Goal: Task Accomplishment & Management: Use online tool/utility

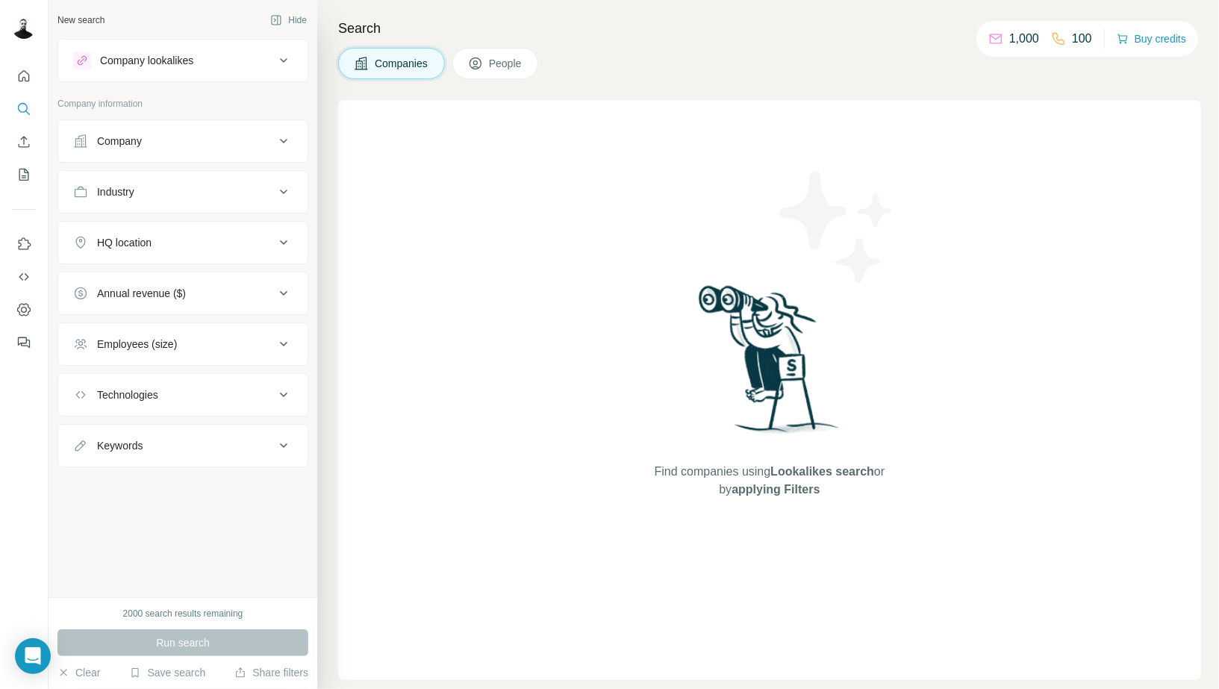
click at [290, 33] on div "New search Hide Company lookalikes Company information Company Industry HQ loca…" at bounding box center [183, 298] width 269 height 597
click at [289, 57] on icon at bounding box center [284, 61] width 18 height 18
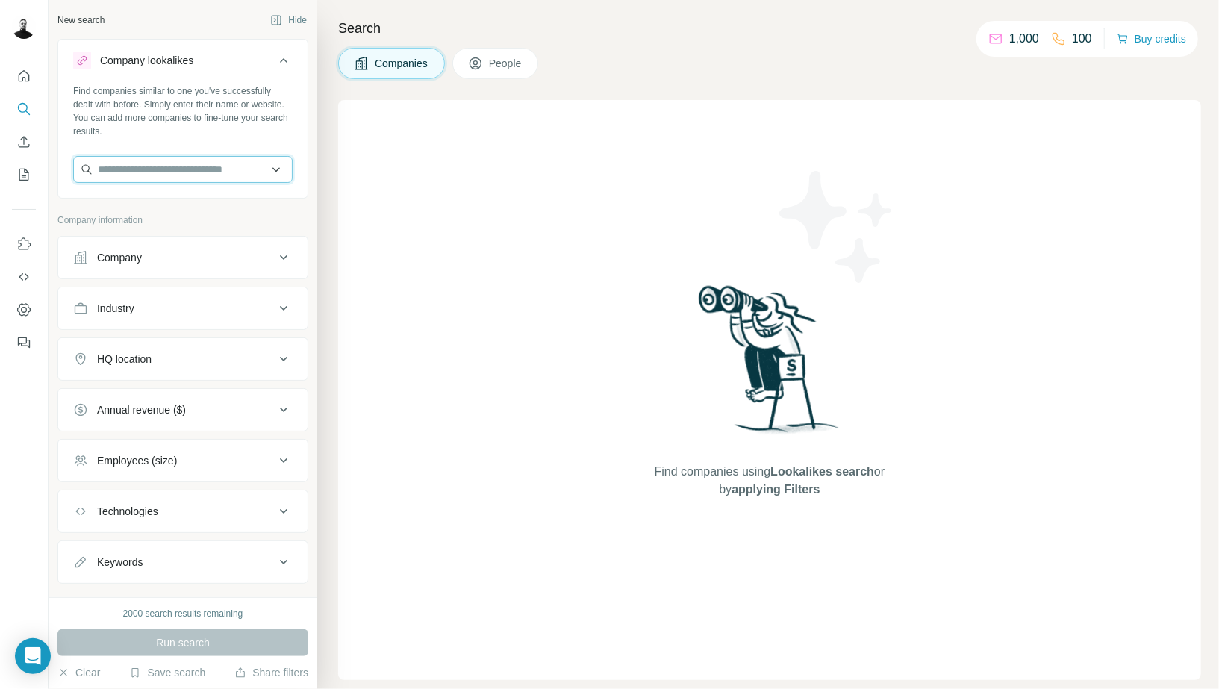
click at [172, 166] on input "text" at bounding box center [182, 169] width 219 height 27
click at [218, 105] on div "Find companies similar to one you've successfully dealt with before. Simply ent…" at bounding box center [182, 111] width 219 height 54
click at [23, 140] on icon "Enrich CSV" at bounding box center [24, 141] width 11 height 11
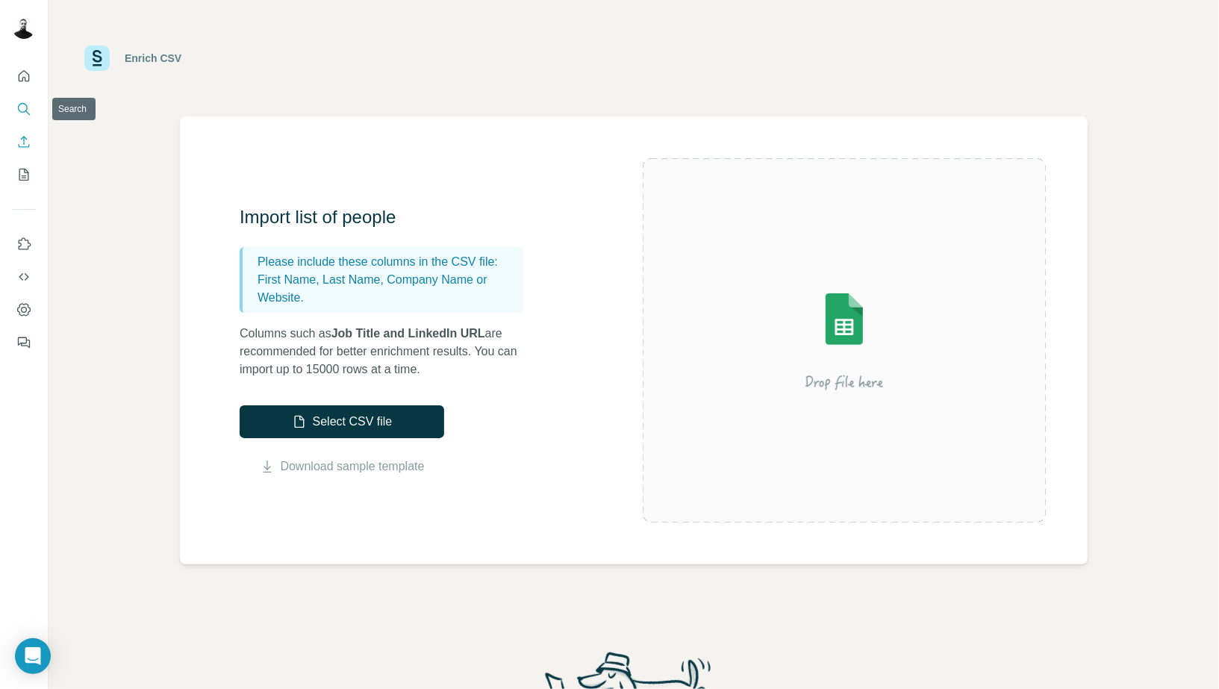
click at [29, 117] on button "Search" at bounding box center [24, 109] width 24 height 27
click at [31, 81] on icon "Quick start" at bounding box center [23, 76] width 15 height 15
click at [14, 164] on button "My lists" at bounding box center [24, 174] width 24 height 27
click at [25, 125] on nav at bounding box center [24, 125] width 24 height 125
click at [28, 109] on icon "Search" at bounding box center [23, 109] width 15 height 15
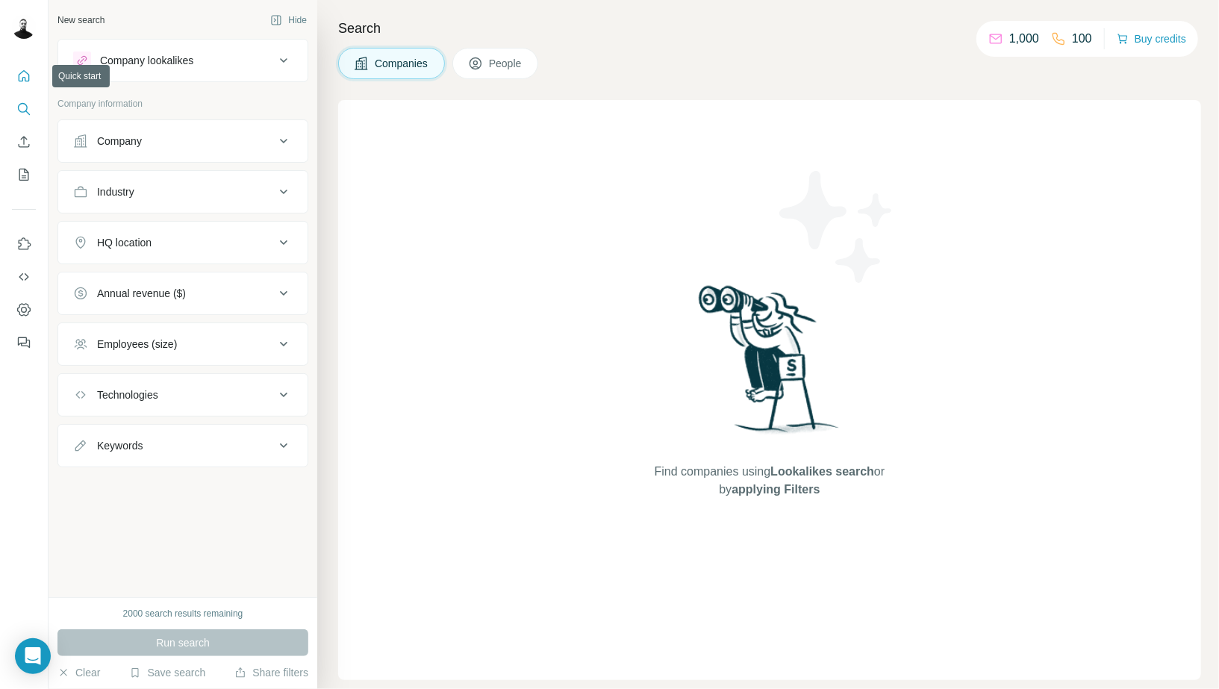
click at [24, 66] on button "Quick start" at bounding box center [24, 76] width 24 height 27
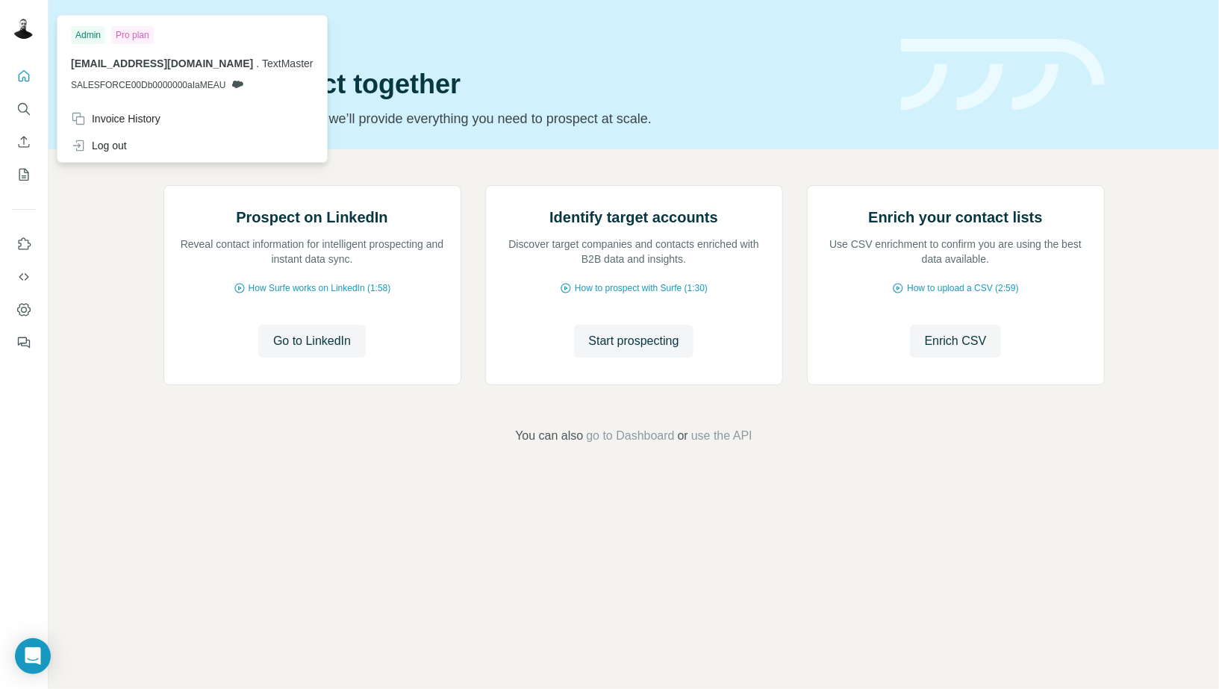
click at [25, 35] on img at bounding box center [24, 27] width 24 height 24
click at [26, 146] on icon "Enrich CSV" at bounding box center [23, 141] width 15 height 15
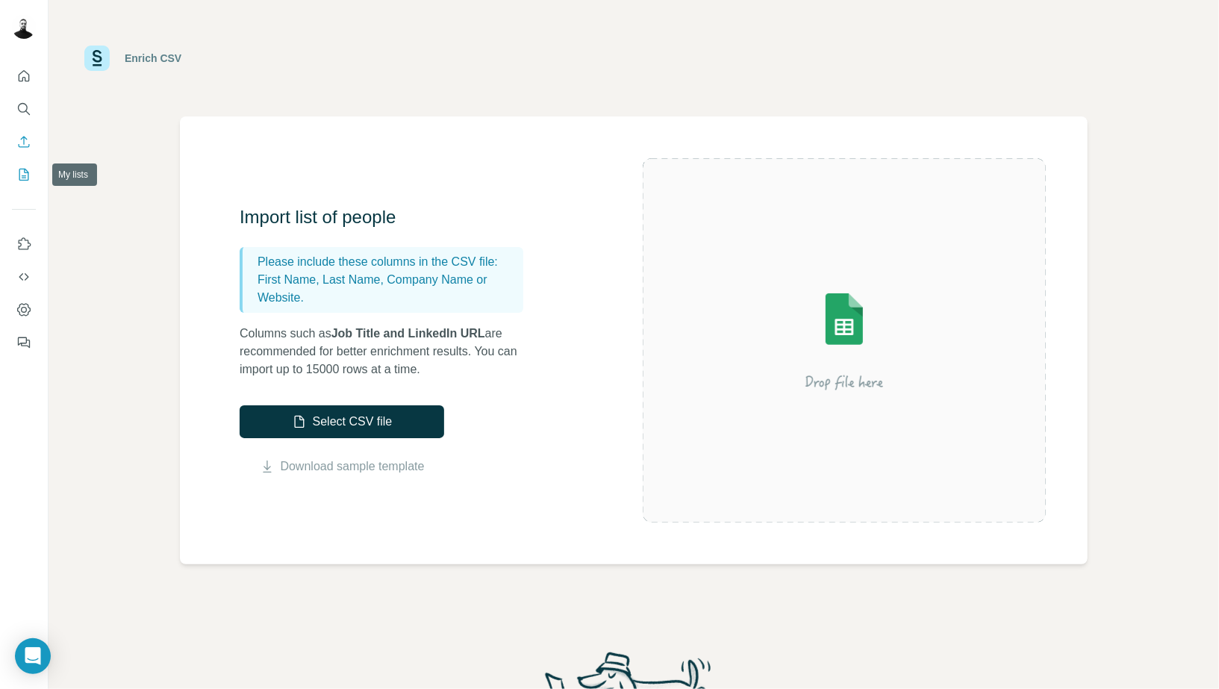
click at [25, 177] on icon "My lists" at bounding box center [25, 174] width 7 height 10
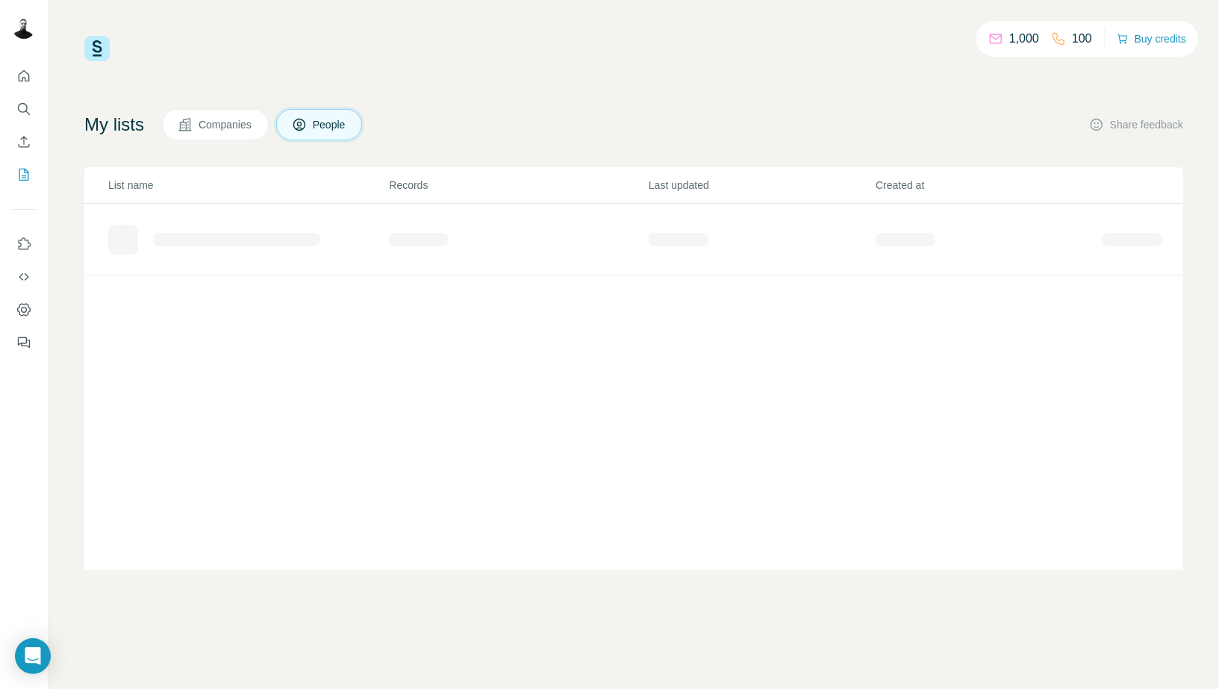
click at [235, 134] on button "Companies" at bounding box center [215, 124] width 107 height 31
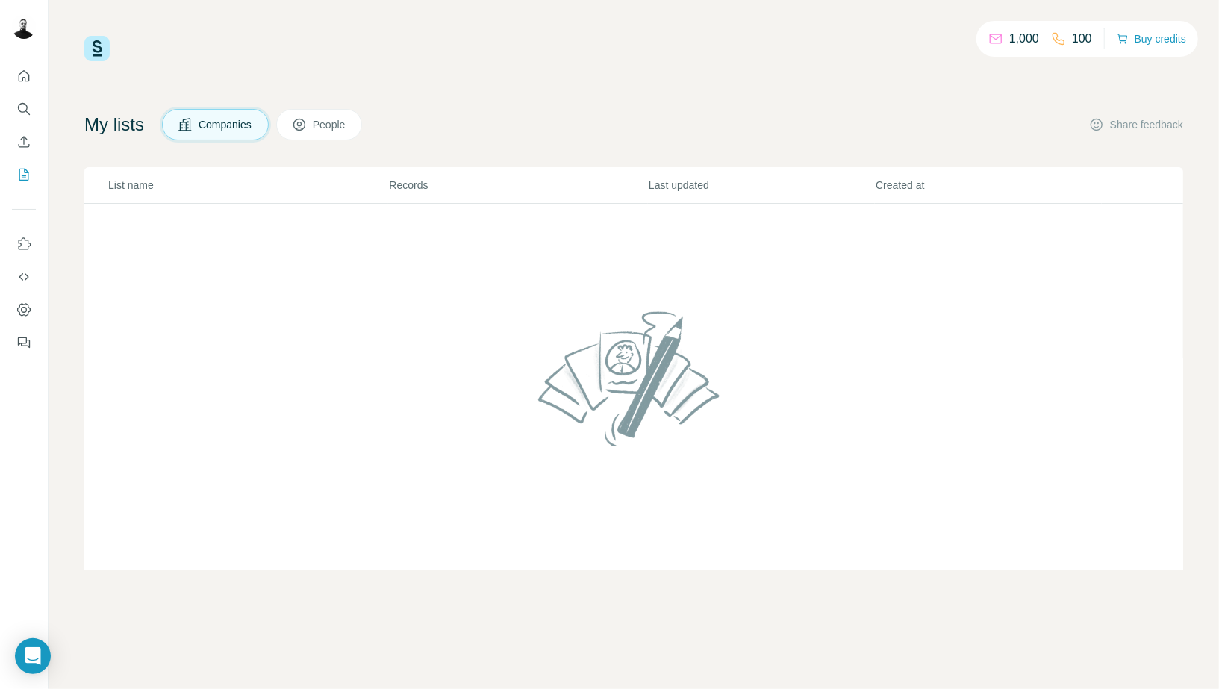
click at [167, 216] on td at bounding box center [633, 387] width 1099 height 367
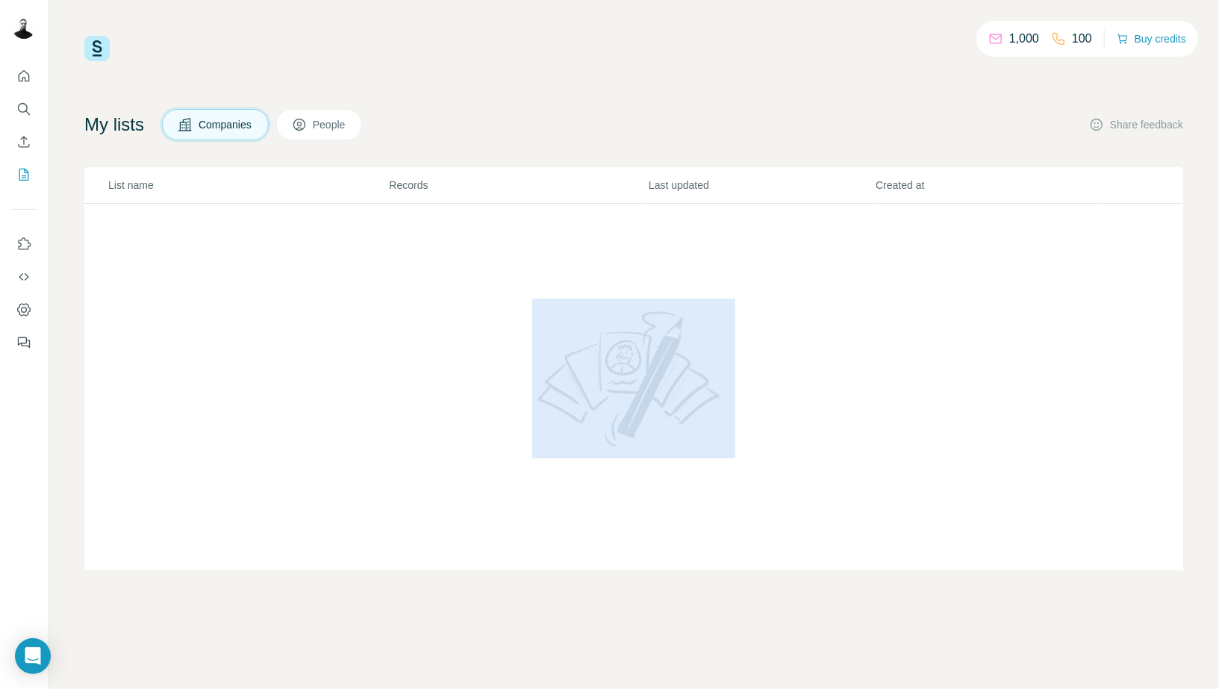
click at [167, 216] on td at bounding box center [633, 387] width 1099 height 367
click at [337, 231] on td at bounding box center [633, 387] width 1099 height 367
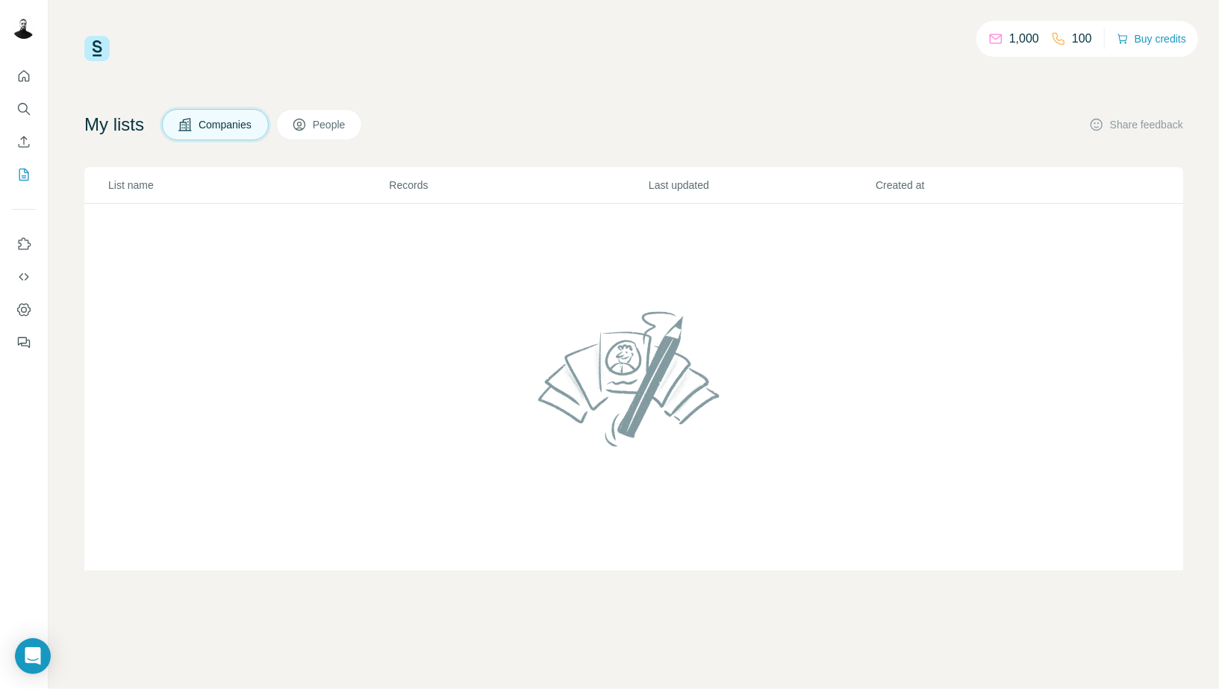
click at [739, 93] on div "1,000 100 Buy credits My lists Companies People Share feedback List name Record…" at bounding box center [633, 303] width 1099 height 535
click at [22, 107] on icon "Search" at bounding box center [23, 109] width 15 height 15
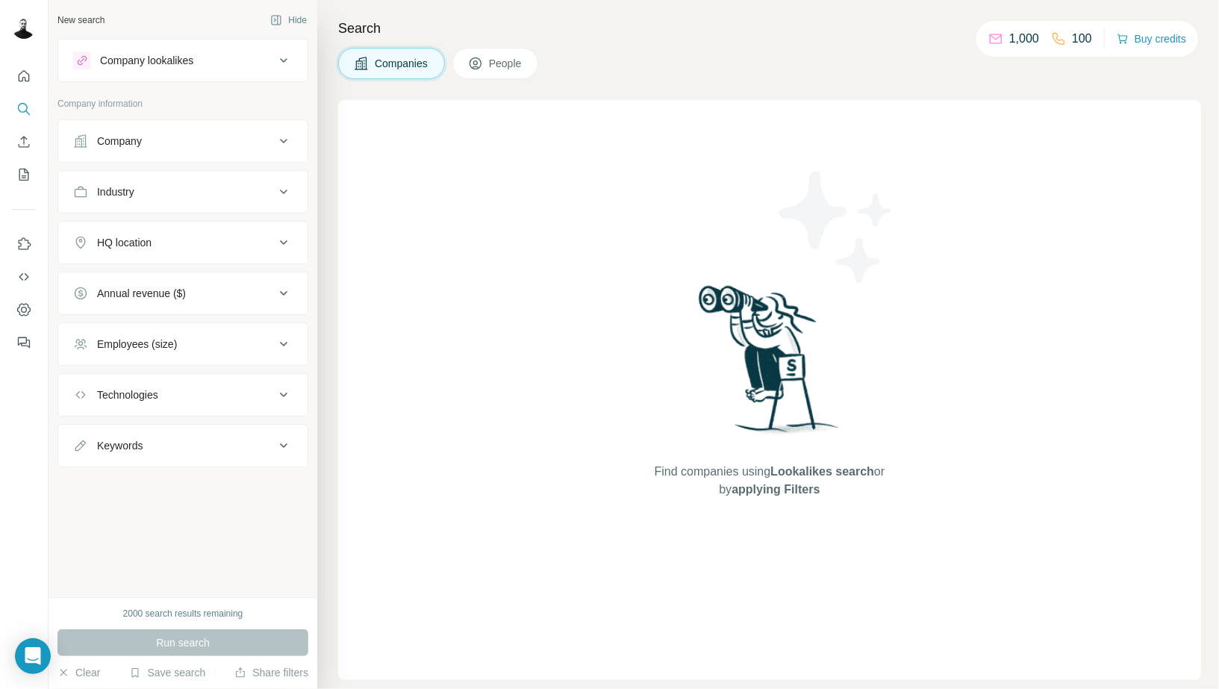
click at [227, 148] on button "Company" at bounding box center [182, 141] width 249 height 36
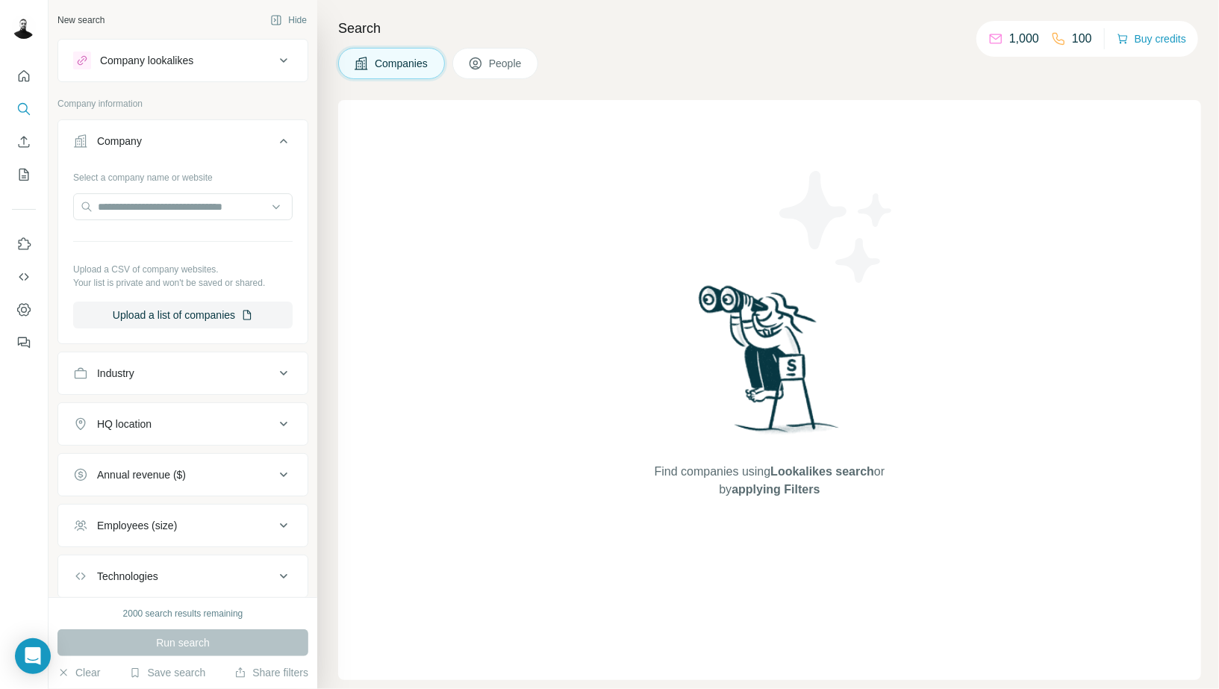
click at [227, 148] on button "Company" at bounding box center [182, 144] width 249 height 42
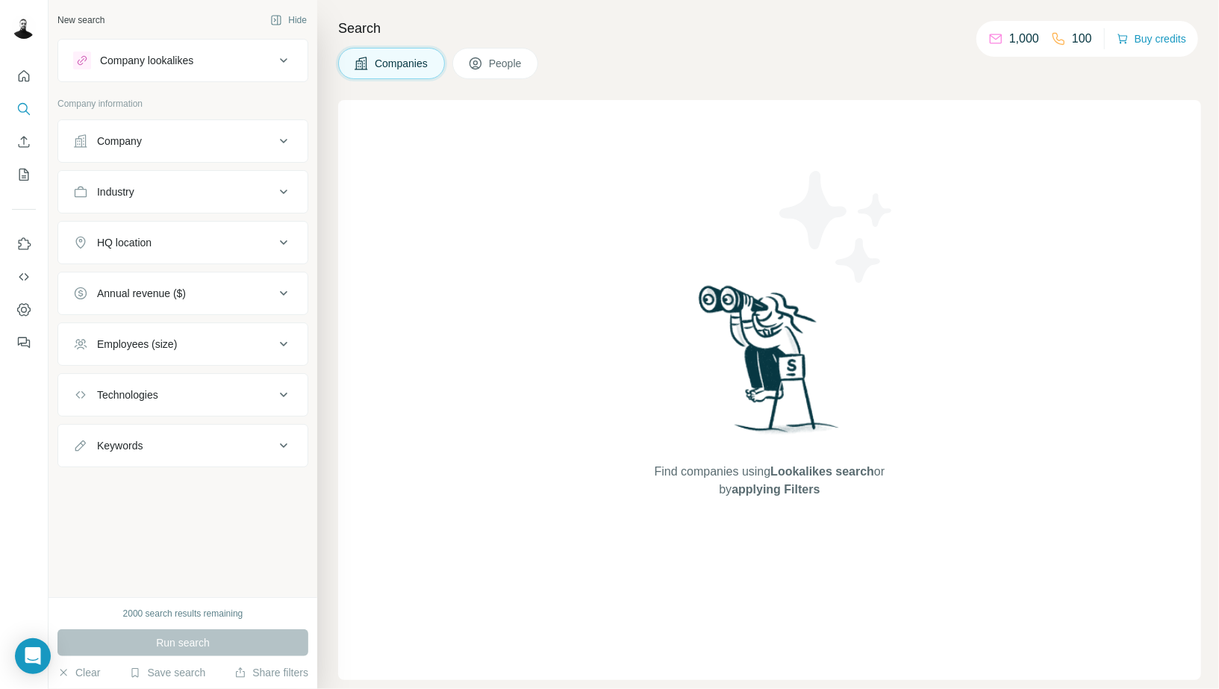
click at [227, 148] on button "Company" at bounding box center [182, 141] width 249 height 36
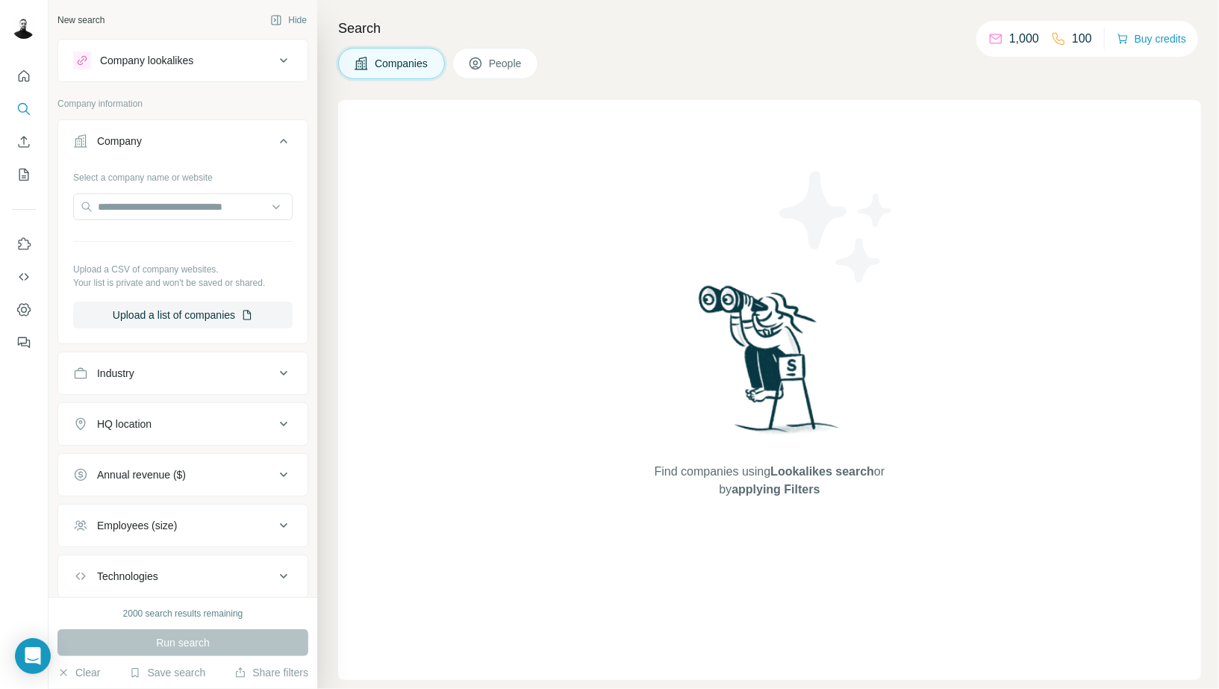
click at [227, 148] on button "Company" at bounding box center [182, 144] width 249 height 42
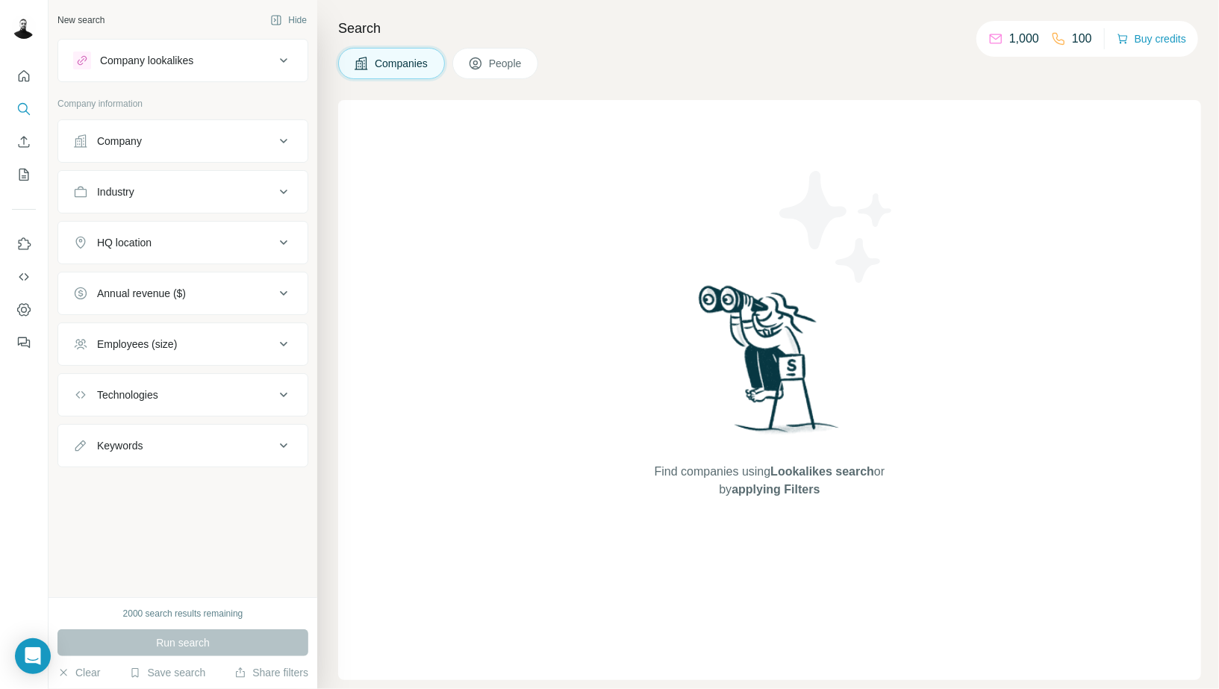
click at [258, 138] on div "Company" at bounding box center [174, 141] width 202 height 15
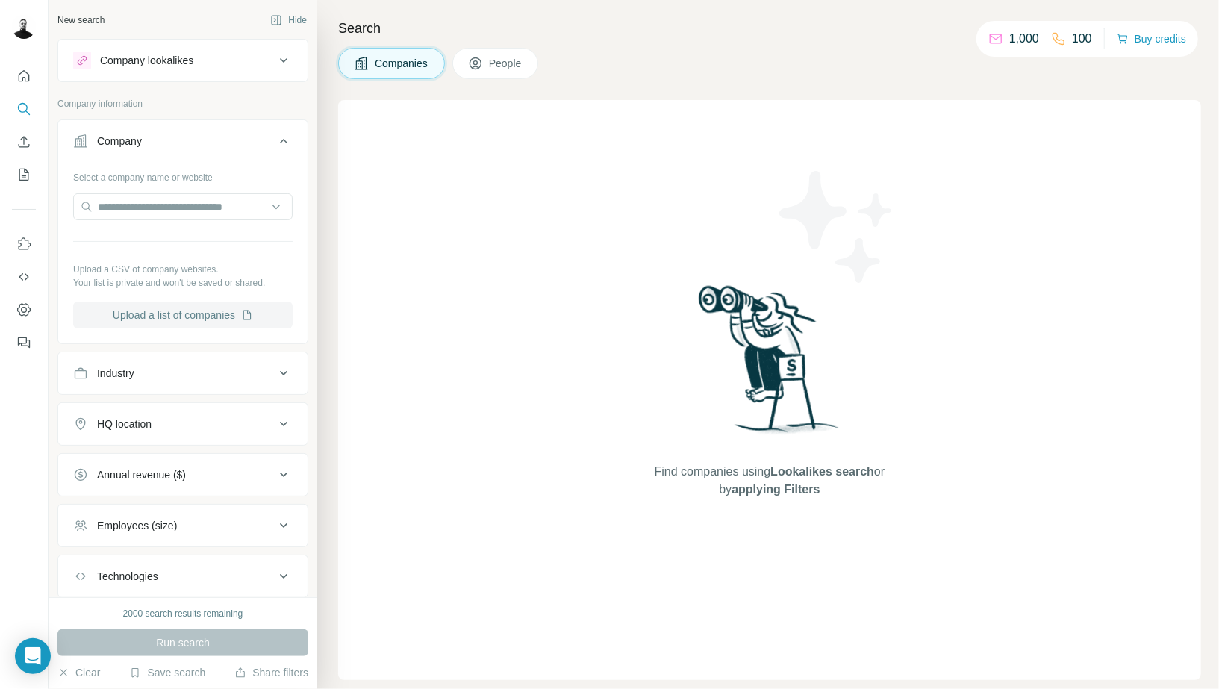
click at [165, 320] on button "Upload a list of companies" at bounding box center [182, 315] width 219 height 27
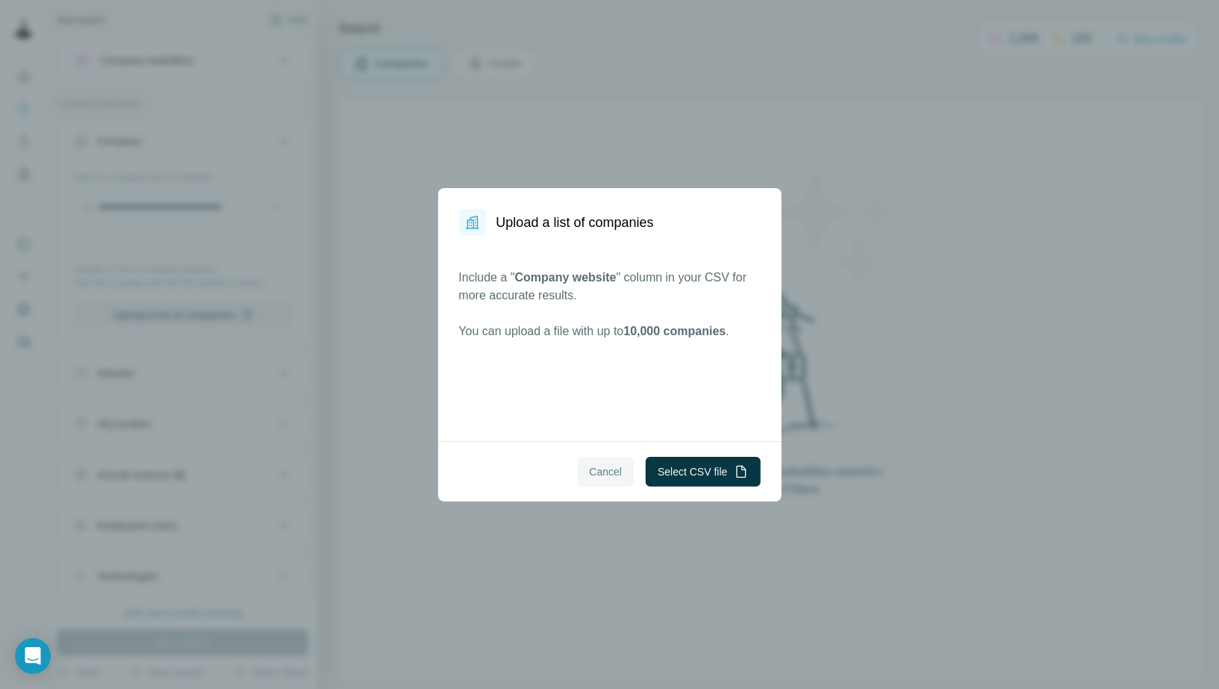
click at [594, 473] on span "Cancel" at bounding box center [606, 471] width 33 height 15
